Goal: Information Seeking & Learning: Learn about a topic

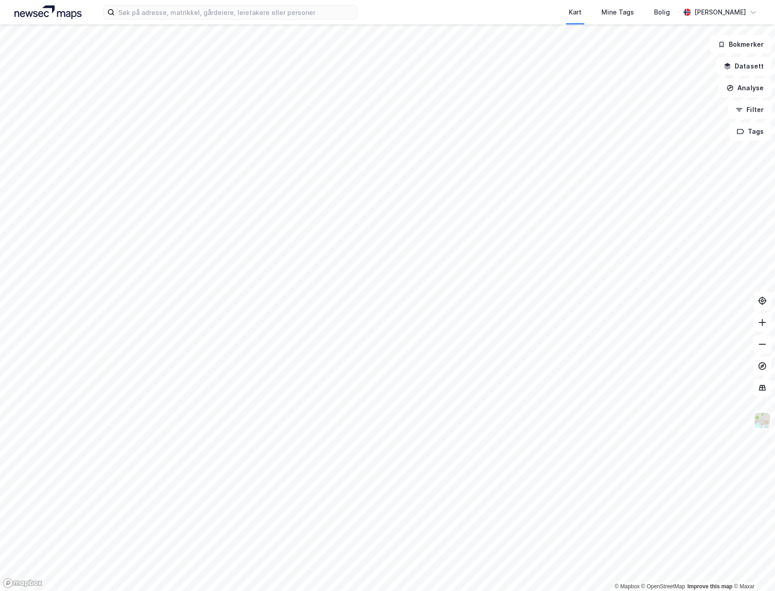
click at [0, 295] on html "Kart Mine Tags Bolig [PERSON_NAME] © Mapbox © OpenStreetMap Improve this map © …" at bounding box center [387, 295] width 775 height 591
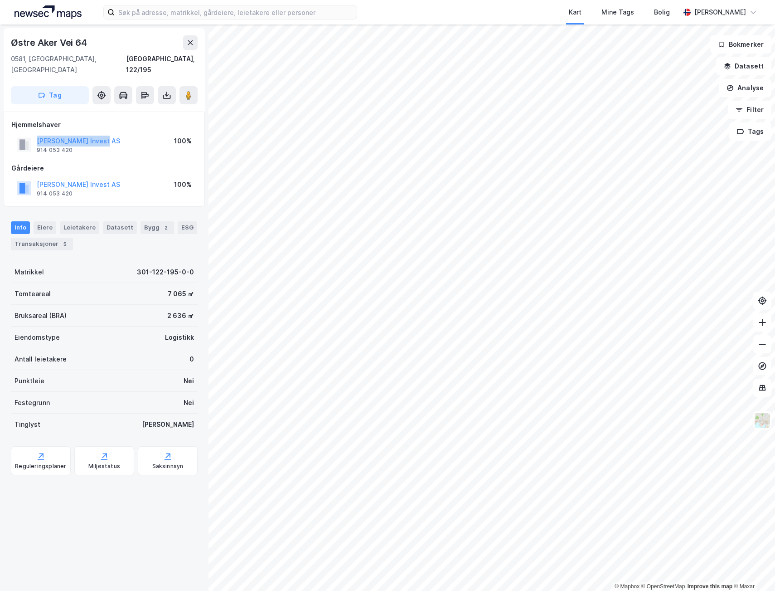
drag, startPoint x: 100, startPoint y: 128, endPoint x: 8, endPoint y: 121, distance: 92.3
click at [8, 121] on div "Hjemmelshaver [PERSON_NAME] AS 914 053 420 100% Gårdeiere [PERSON_NAME] AS 914 …" at bounding box center [104, 158] width 201 height 95
drag, startPoint x: 8, startPoint y: 121, endPoint x: 78, endPoint y: 127, distance: 70.5
copy button "[PERSON_NAME] Invest AS"
drag, startPoint x: 88, startPoint y: 44, endPoint x: 10, endPoint y: 43, distance: 77.5
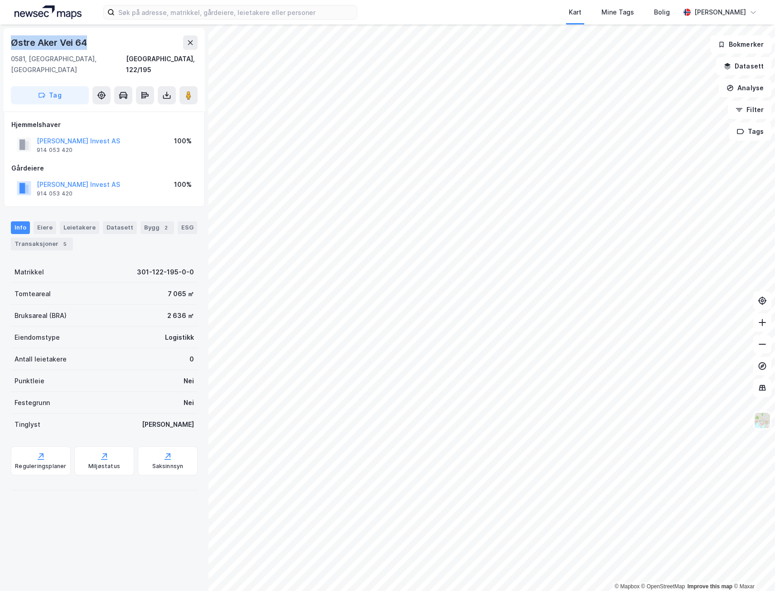
click at [10, 43] on div "Østre [STREET_ADDRESS]" at bounding box center [104, 69] width 201 height 83
copy div "Østre Aker Vei 64"
click at [194, 86] on button at bounding box center [188, 95] width 18 height 18
click at [0, 0] on button "[PERSON_NAME] Invest AS" at bounding box center [0, 0] width 0 height 0
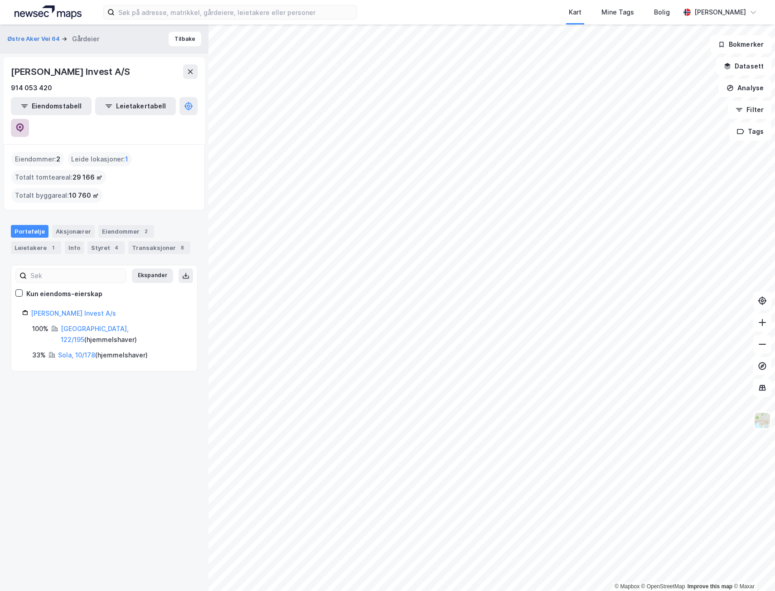
click at [24, 123] on icon at bounding box center [19, 127] width 9 height 9
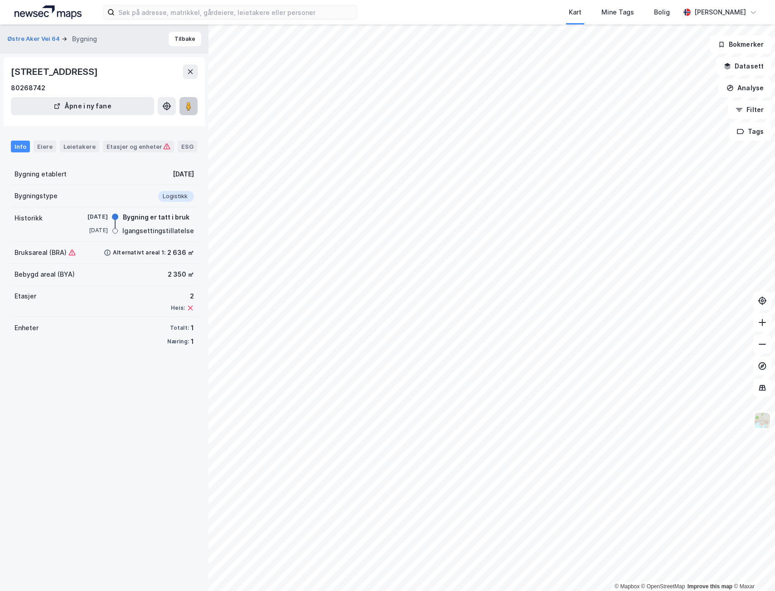
click at [189, 107] on image at bounding box center [188, 106] width 5 height 9
click at [205, 538] on div "© Mapbox © OpenStreetMap Improve this map © [PERSON_NAME] Aker Vei 64 Bygning […" at bounding box center [387, 307] width 775 height 566
click at [169, 36] on button "Tilbake" at bounding box center [185, 39] width 33 height 15
click at [139, 147] on div "Etasjer og enheter" at bounding box center [139, 146] width 64 height 8
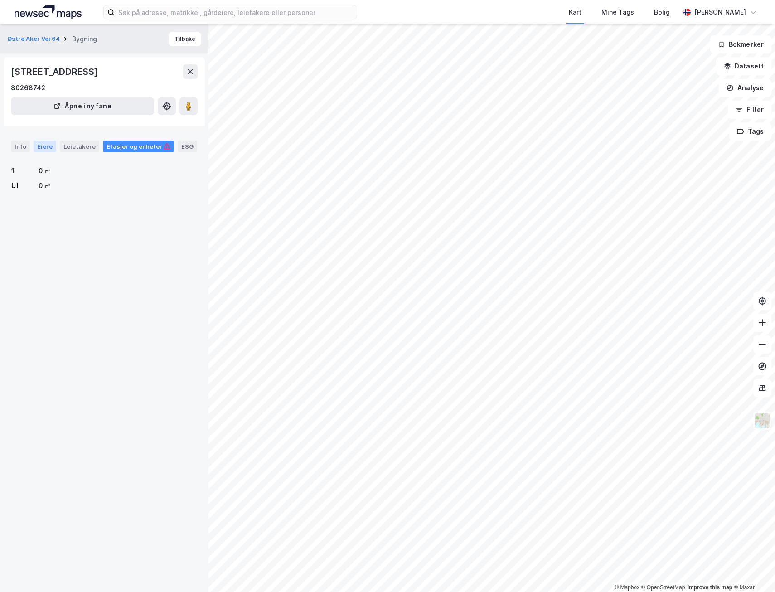
click at [35, 146] on div "Eiere" at bounding box center [45, 146] width 23 height 12
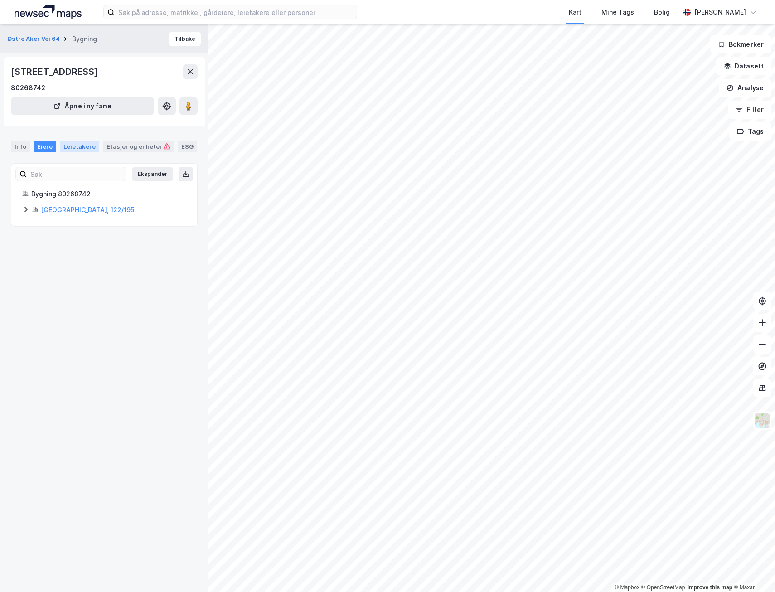
click at [63, 141] on div "Leietakere" at bounding box center [79, 146] width 39 height 12
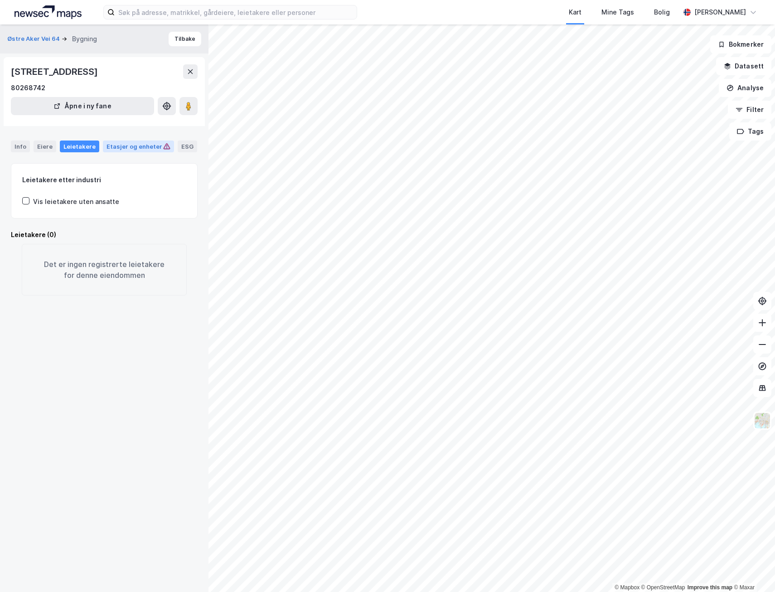
click at [107, 145] on div "Etasjer og enheter" at bounding box center [139, 146] width 64 height 8
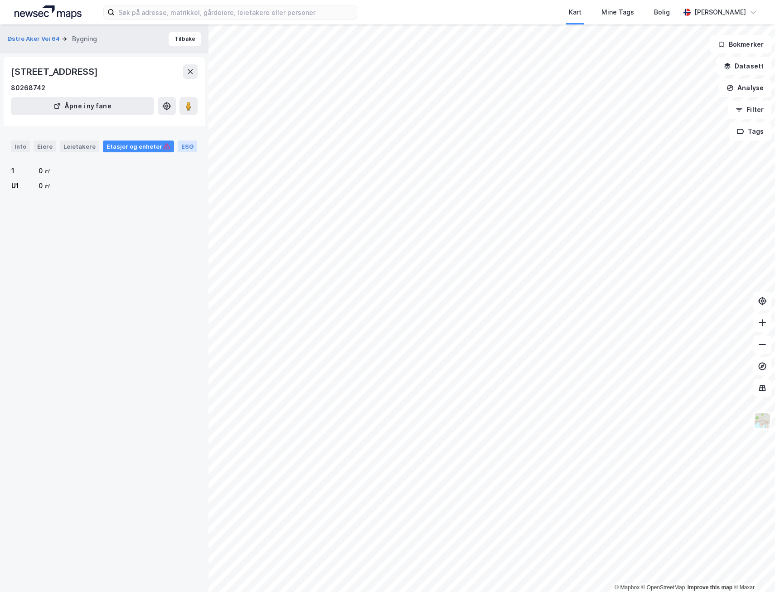
click at [179, 145] on div "ESG" at bounding box center [187, 146] width 19 height 12
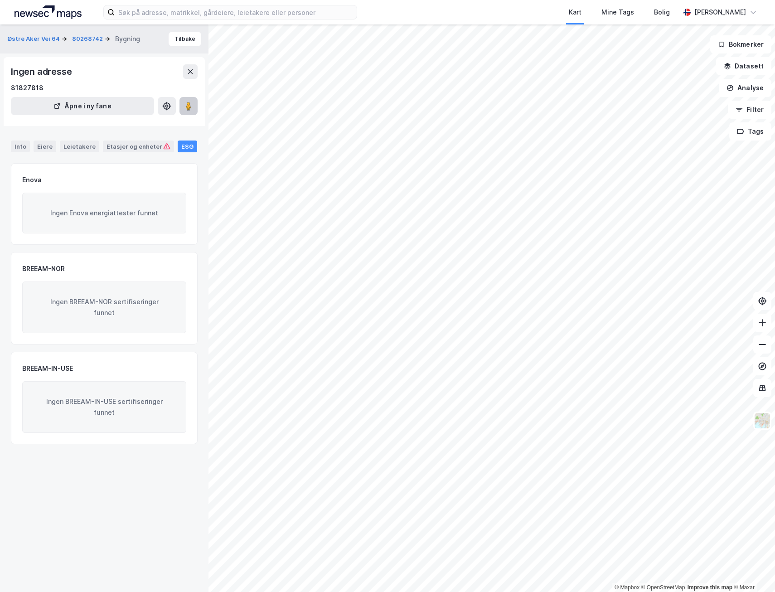
click at [187, 109] on image at bounding box center [188, 106] width 5 height 9
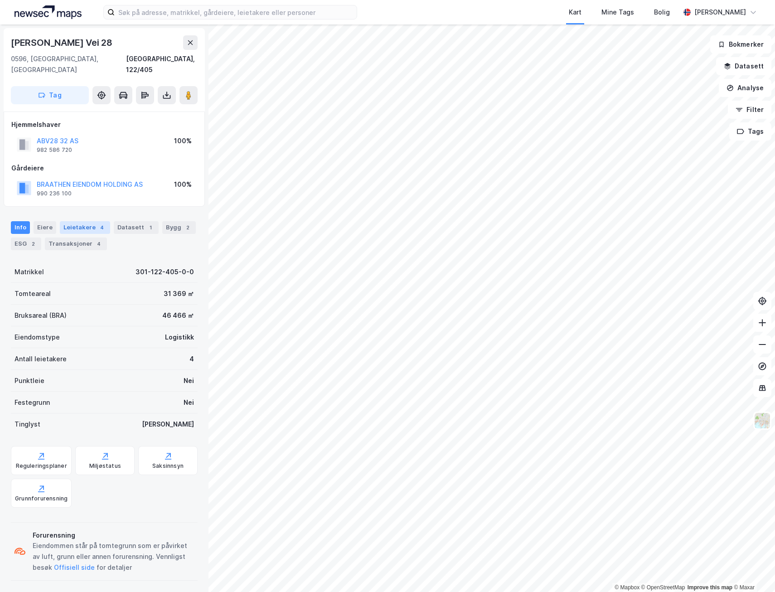
click at [92, 221] on div "Leietakere 4" at bounding box center [85, 227] width 50 height 13
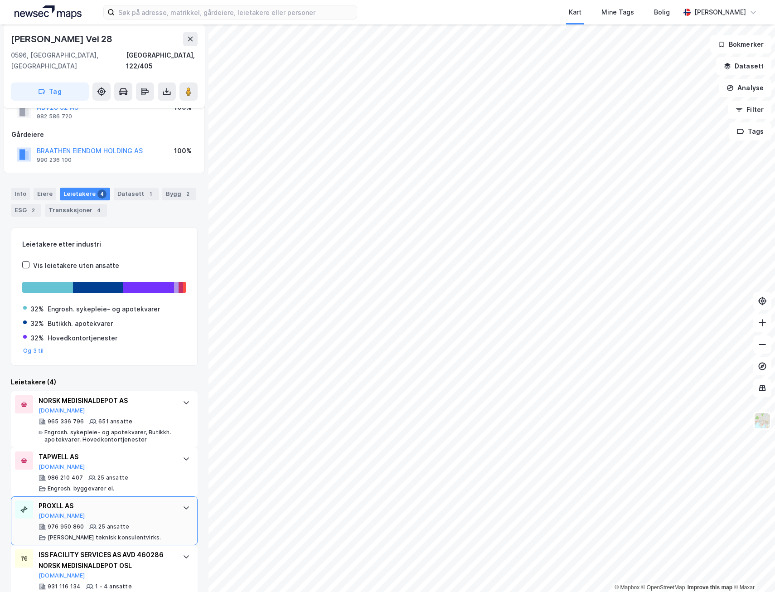
scroll to position [47, 0]
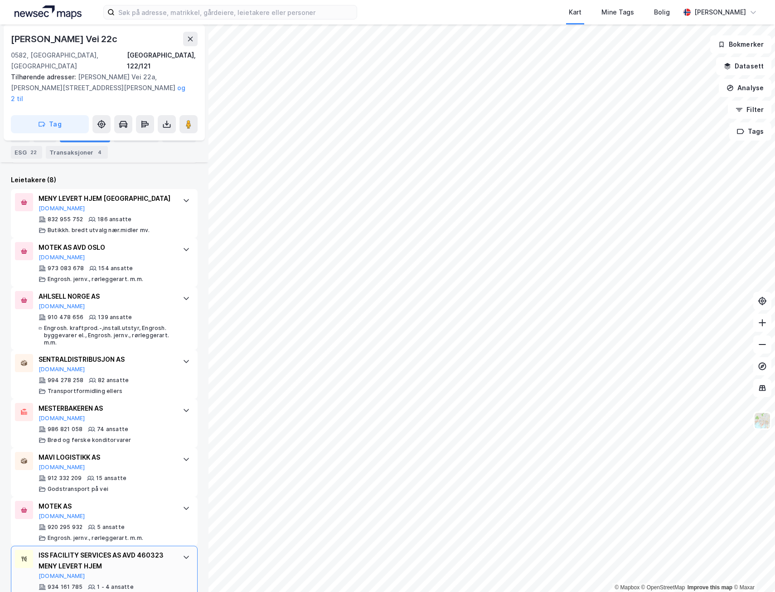
scroll to position [271, 0]
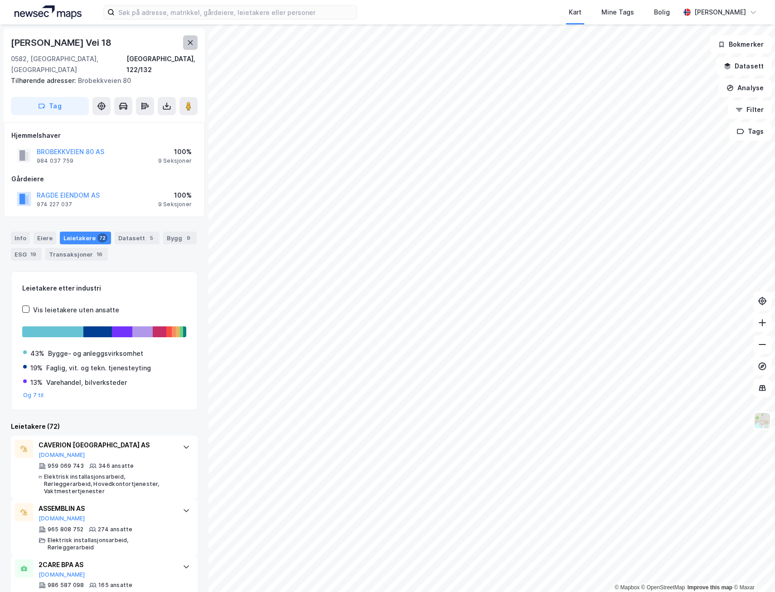
click at [188, 36] on button at bounding box center [190, 42] width 15 height 15
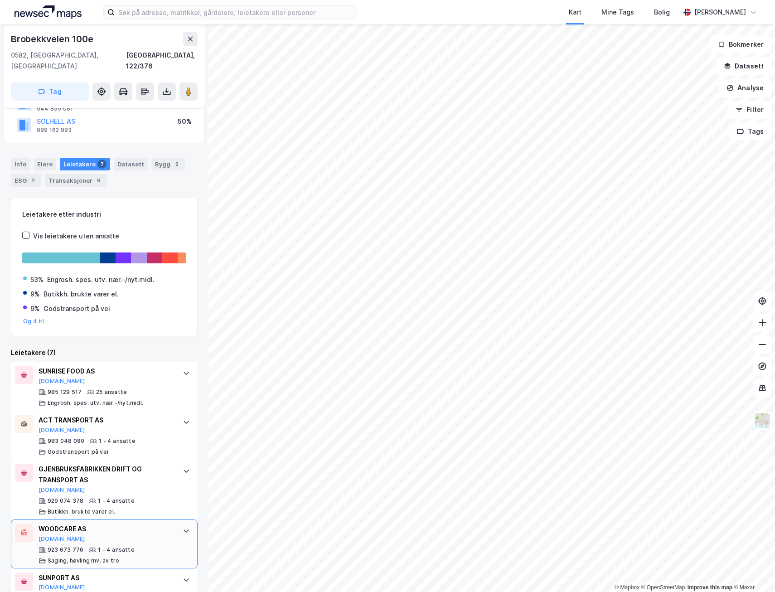
scroll to position [91, 0]
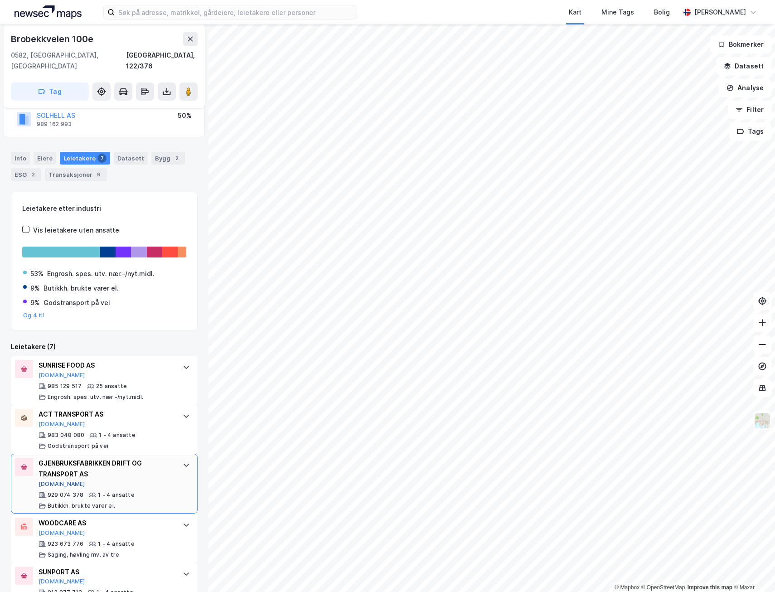
click at [40, 480] on button "[DOMAIN_NAME]" at bounding box center [62, 483] width 47 height 7
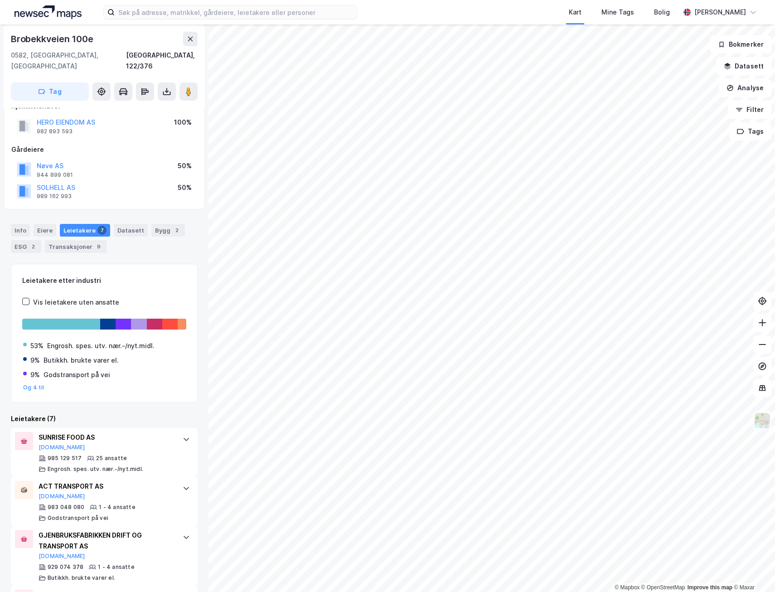
scroll to position [0, 0]
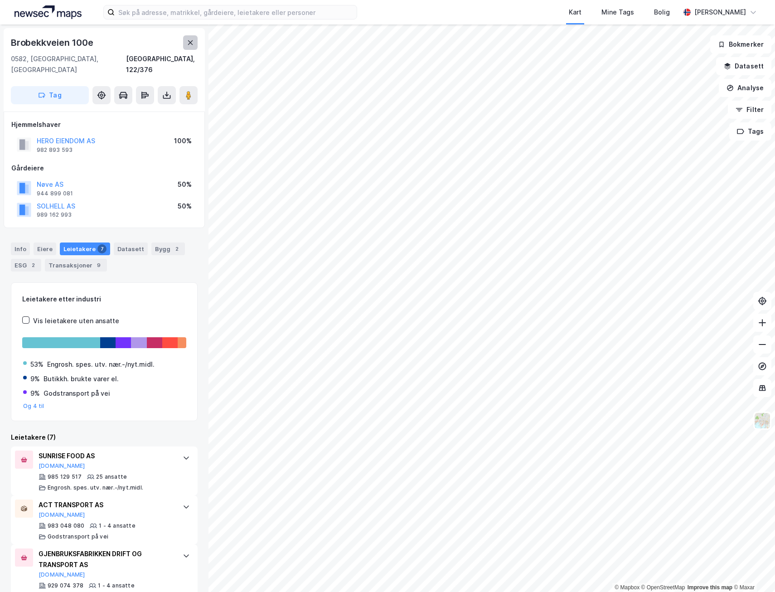
click at [186, 49] on button at bounding box center [190, 42] width 15 height 15
